Goal: Task Accomplishment & Management: Manage account settings

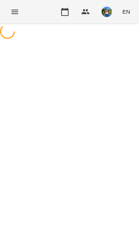
click at [16, 11] on icon "Menu" at bounding box center [14, 11] width 9 height 9
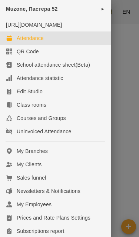
click at [129, 57] on div at bounding box center [69, 118] width 139 height 237
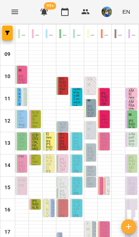
click at [9, 32] on icon "button" at bounding box center [7, 33] width 4 height 4
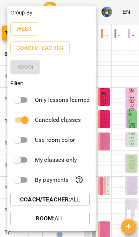
click at [81, 196] on span "Coach/Teacher : All" at bounding box center [50, 199] width 68 height 9
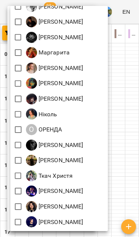
scroll to position [73, 0]
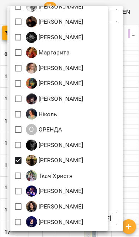
click at [130, 171] on div at bounding box center [69, 118] width 139 height 237
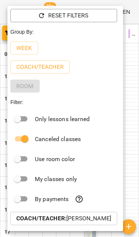
click at [133, 158] on div at bounding box center [69, 118] width 139 height 237
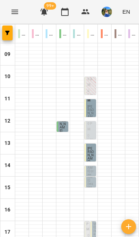
scroll to position [28, 0]
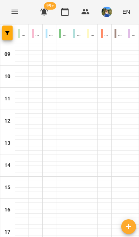
scroll to position [16, 0]
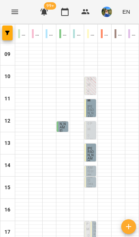
scroll to position [133, 0]
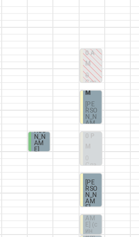
click at [93, 193] on span "[PERSON_NAME] (мама [PERSON_NAME])" at bounding box center [95, 236] width 4 height 87
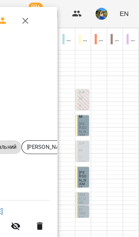
click at [39, 17] on icon "button" at bounding box center [41, 17] width 5 height 5
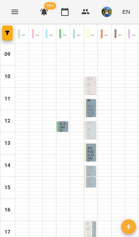
scroll to position [55, 0]
click at [88, 147] on span "[PERSON_NAME]" at bounding box center [91, 155] width 6 height 17
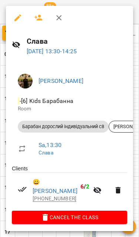
click at [62, 17] on icon "button" at bounding box center [59, 17] width 9 height 9
